Goal: Task Accomplishment & Management: Manage account settings

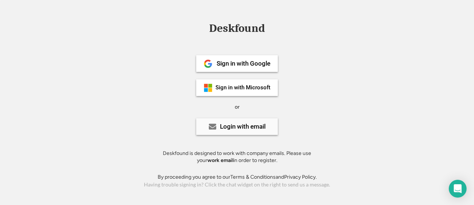
click at [243, 126] on div "Login with email" at bounding box center [243, 126] width 46 height 6
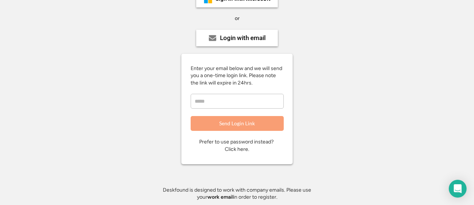
scroll to position [110, 0]
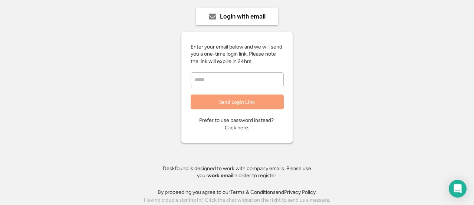
click at [239, 126] on div "Prefer to use password instead? Click here." at bounding box center [237, 124] width 76 height 14
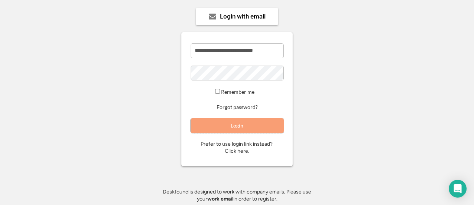
click at [245, 126] on button "Login" at bounding box center [236, 125] width 93 height 15
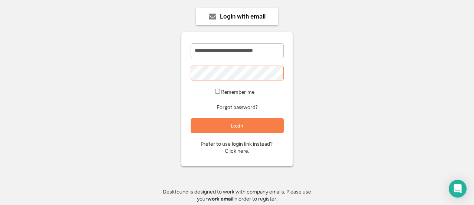
click at [162, 69] on div "**********" at bounding box center [236, 71] width 167 height 282
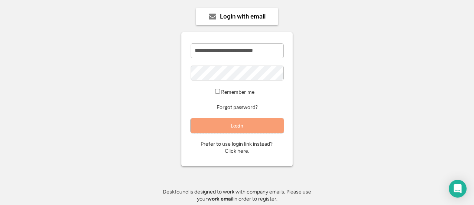
click at [241, 124] on button "Login" at bounding box center [236, 125] width 93 height 15
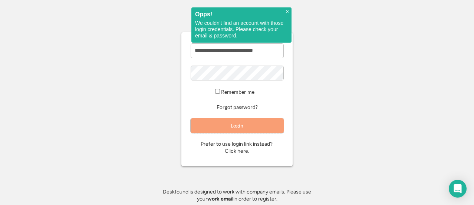
click at [228, 121] on button "Login" at bounding box center [236, 125] width 93 height 15
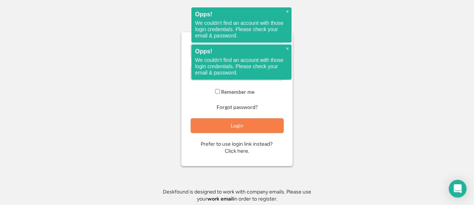
click at [295, 112] on div "**********" at bounding box center [236, 71] width 167 height 282
click at [285, 48] on div "× Opps! We couldn't find an account with those login credentials. Please check …" at bounding box center [241, 61] width 100 height 35
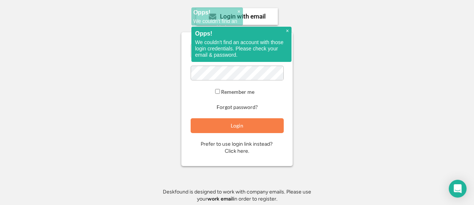
click at [288, 10] on div "**********" at bounding box center [236, 71] width 167 height 282
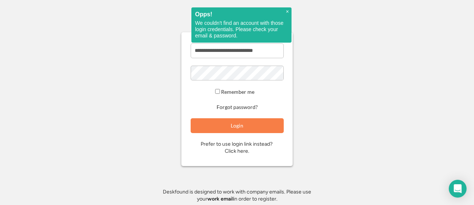
click at [286, 11] on span "×" at bounding box center [287, 12] width 3 height 6
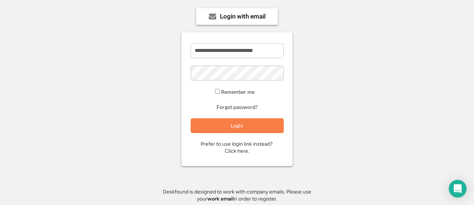
click at [233, 145] on div "Prefer to use login link instead? Click here." at bounding box center [236, 147] width 73 height 14
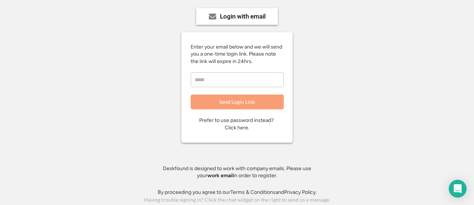
click at [235, 101] on button "Send Login Link" at bounding box center [236, 101] width 93 height 15
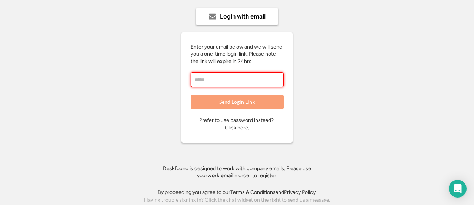
drag, startPoint x: 430, startPoint y: 1, endPoint x: 428, endPoint y: 26, distance: 24.9
click at [428, 26] on div "**********" at bounding box center [237, 59] width 474 height 292
click at [234, 11] on div "Login with email" at bounding box center [237, 16] width 82 height 17
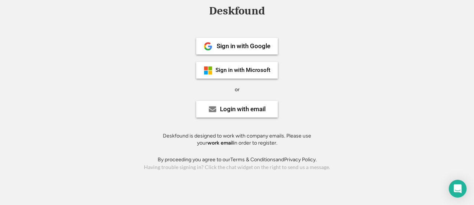
scroll to position [17, 0]
click at [239, 108] on div "Login with email" at bounding box center [243, 109] width 46 height 6
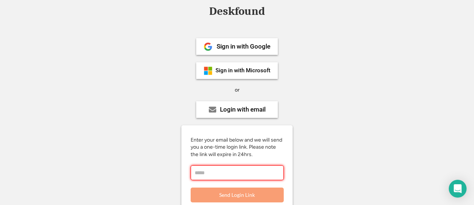
scroll to position [110, 0]
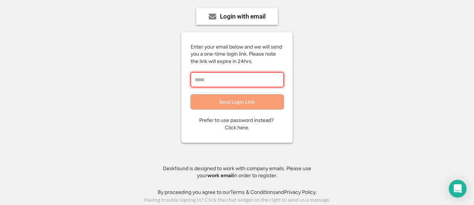
click at [239, 104] on button "Send Login Link" at bounding box center [236, 101] width 93 height 15
click at [228, 97] on button "Send Login Link" at bounding box center [236, 101] width 93 height 15
click at [238, 128] on div "Prefer to use password instead? Click here." at bounding box center [237, 124] width 76 height 14
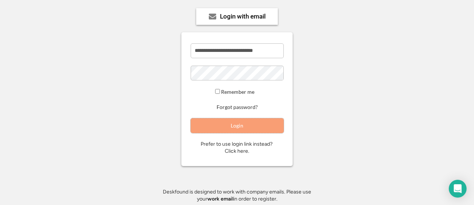
click at [238, 128] on button "Login" at bounding box center [236, 125] width 93 height 15
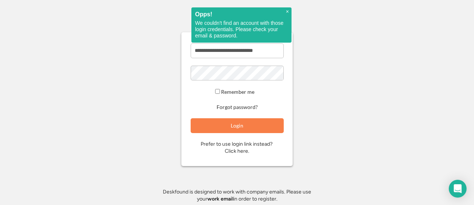
click at [288, 11] on span "×" at bounding box center [287, 12] width 3 height 6
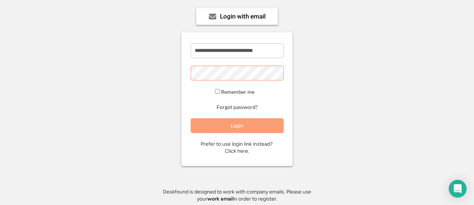
click at [240, 127] on button "Login" at bounding box center [236, 125] width 93 height 15
